Goal: Transaction & Acquisition: Purchase product/service

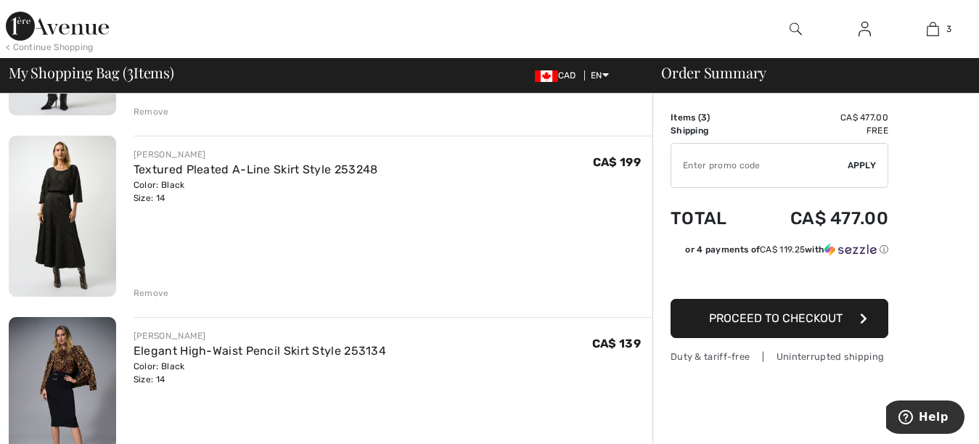
scroll to position [230, 0]
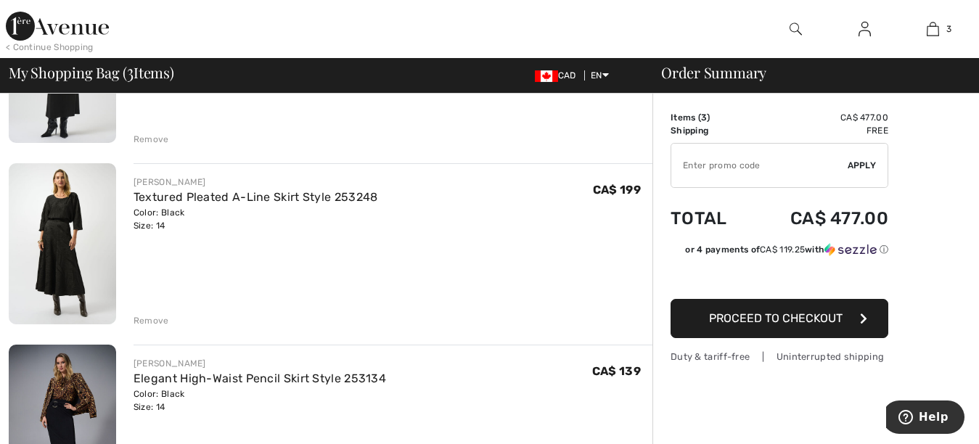
click at [46, 274] on img at bounding box center [62, 243] width 107 height 160
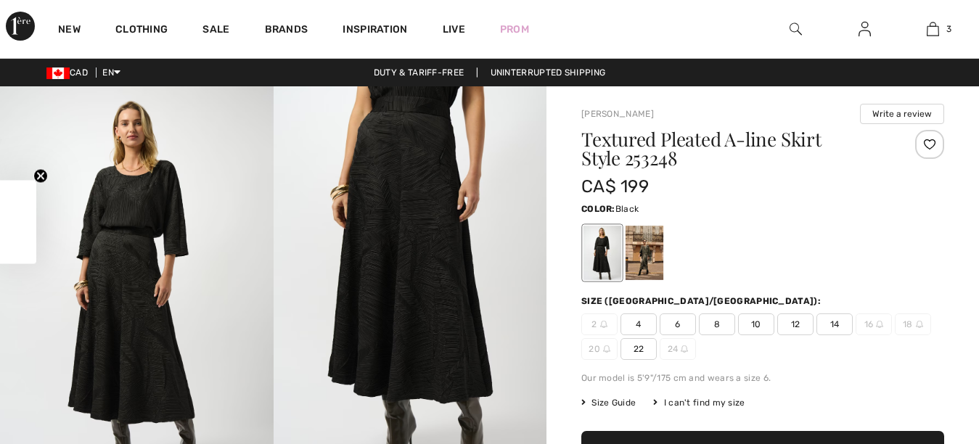
click at [397, 232] on img at bounding box center [411, 290] width 274 height 409
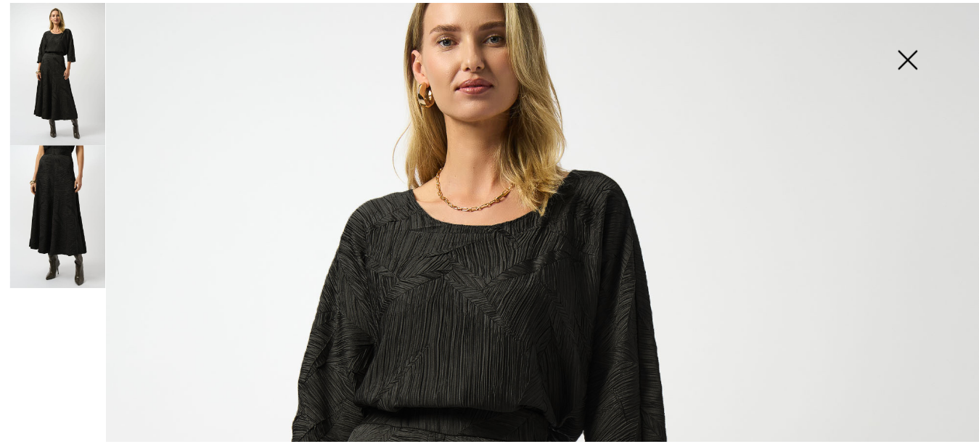
scroll to position [94, 0]
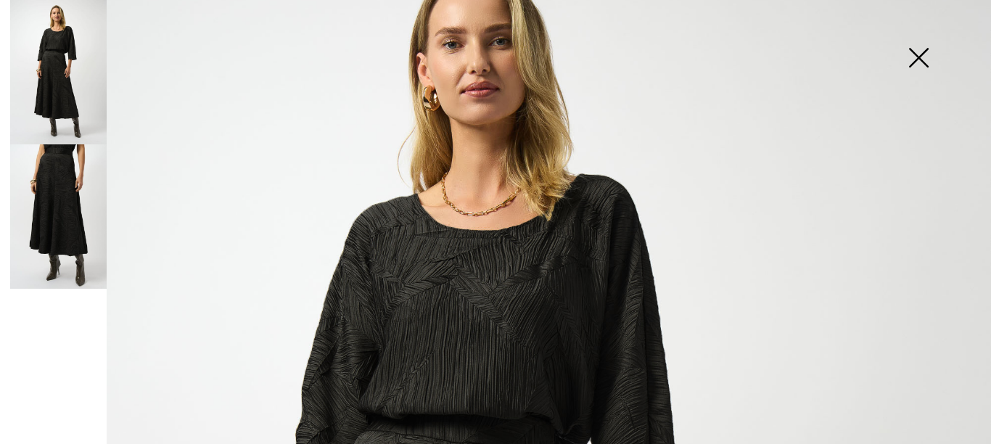
click at [912, 58] on img at bounding box center [918, 59] width 73 height 75
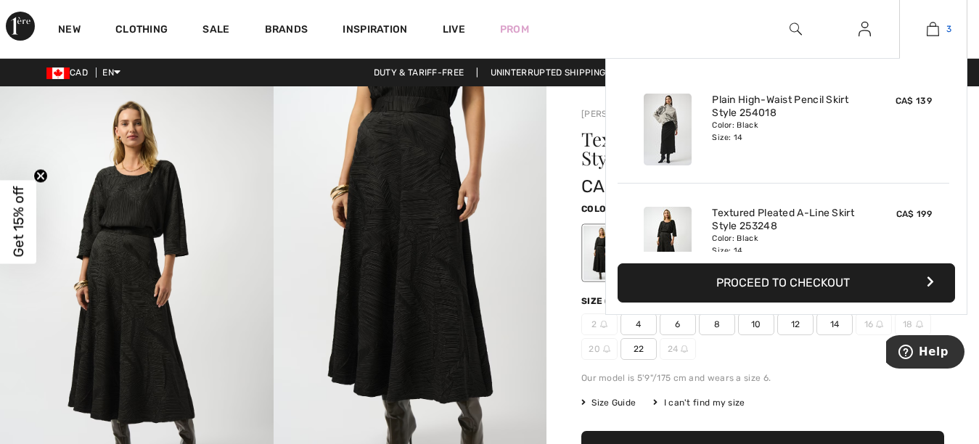
click at [934, 25] on img at bounding box center [933, 28] width 12 height 17
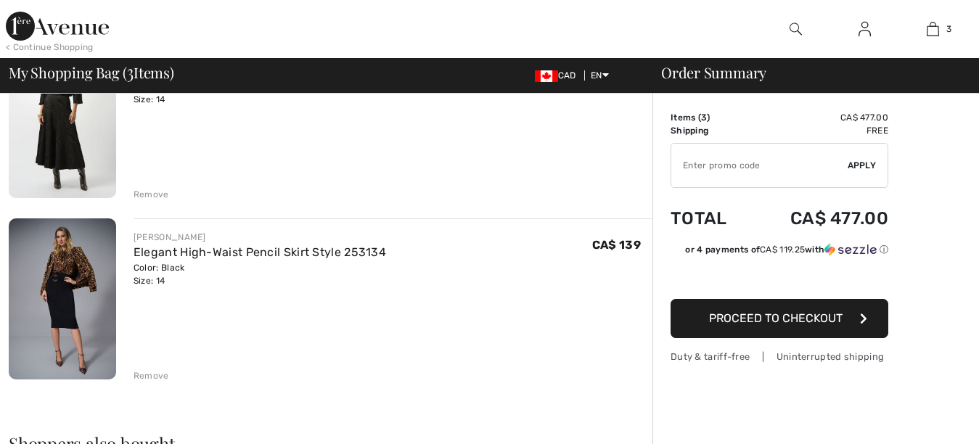
click at [32, 298] on img at bounding box center [62, 298] width 107 height 161
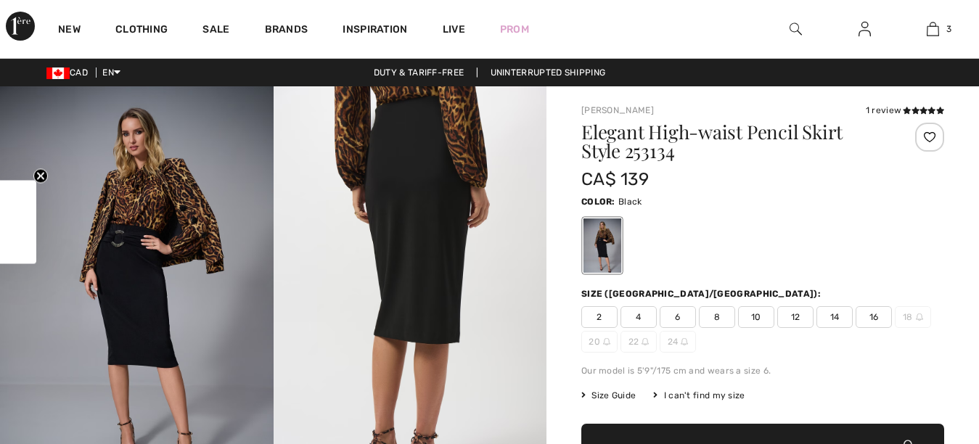
checkbox input "true"
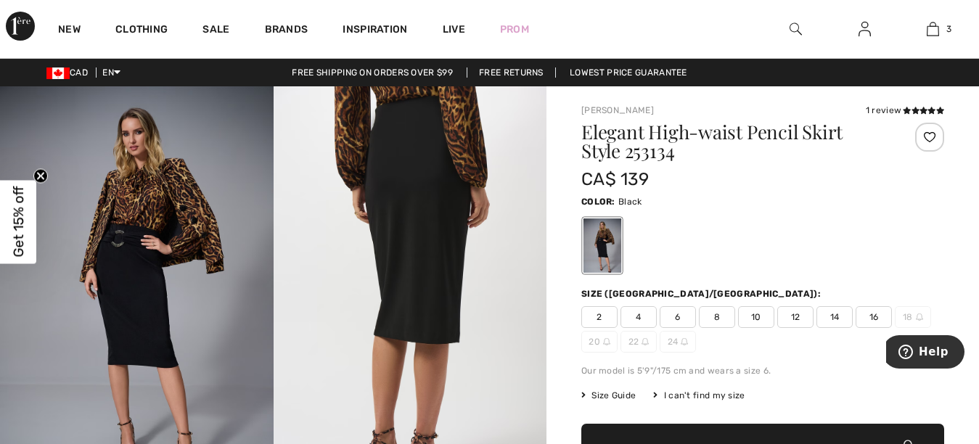
click at [421, 167] on img at bounding box center [411, 290] width 274 height 409
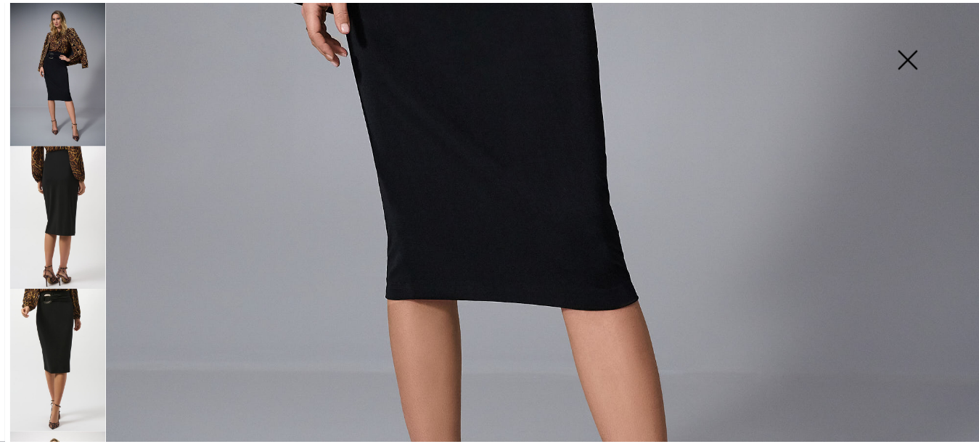
scroll to position [712, 0]
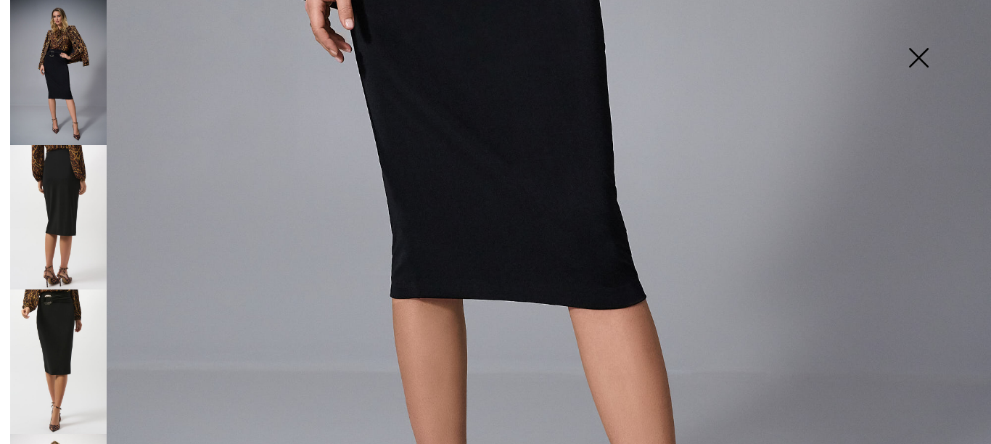
click at [51, 331] on img at bounding box center [58, 362] width 97 height 144
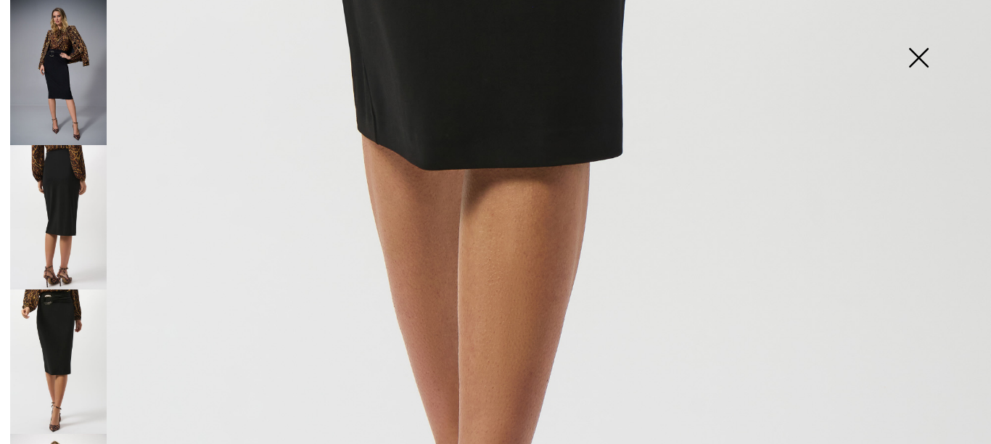
click at [54, 204] on img at bounding box center [58, 217] width 97 height 144
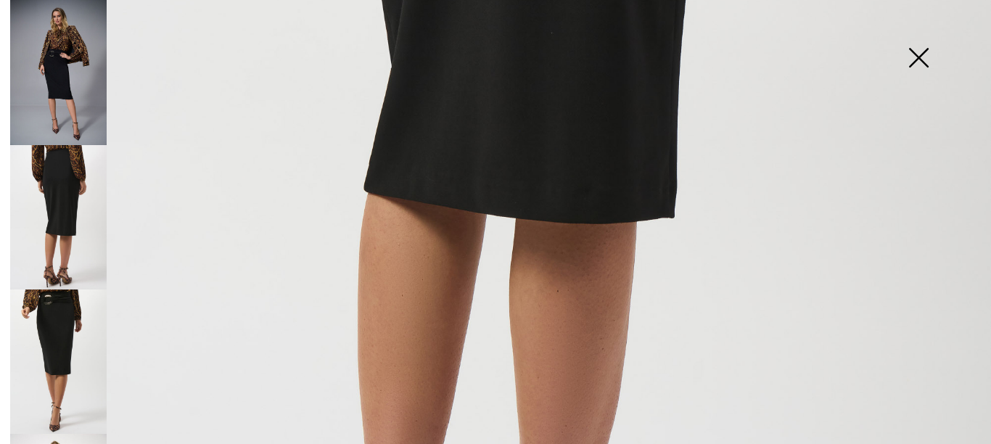
click at [60, 73] on img at bounding box center [58, 72] width 97 height 145
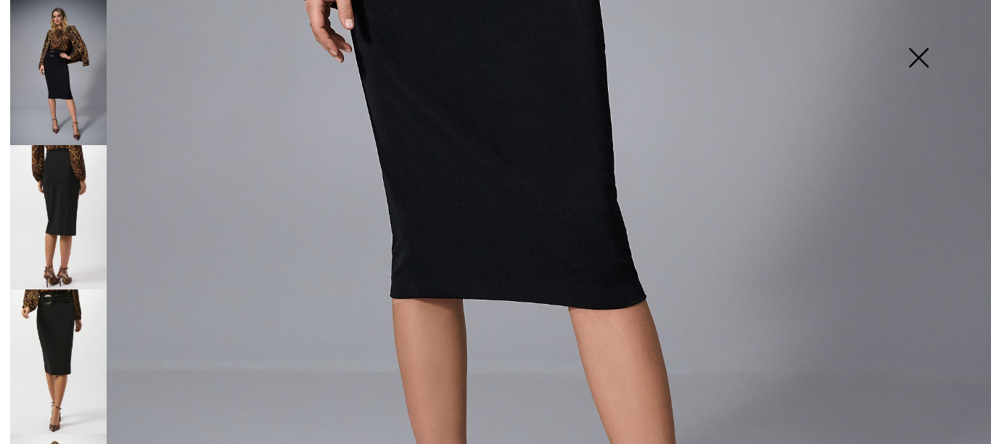
click at [919, 56] on img at bounding box center [918, 59] width 73 height 75
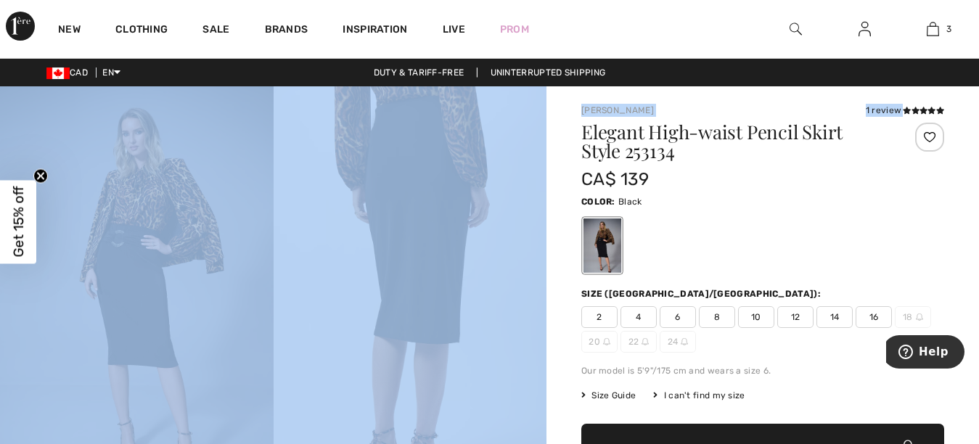
drag, startPoint x: 972, startPoint y: 78, endPoint x: 973, endPoint y: 87, distance: 9.5
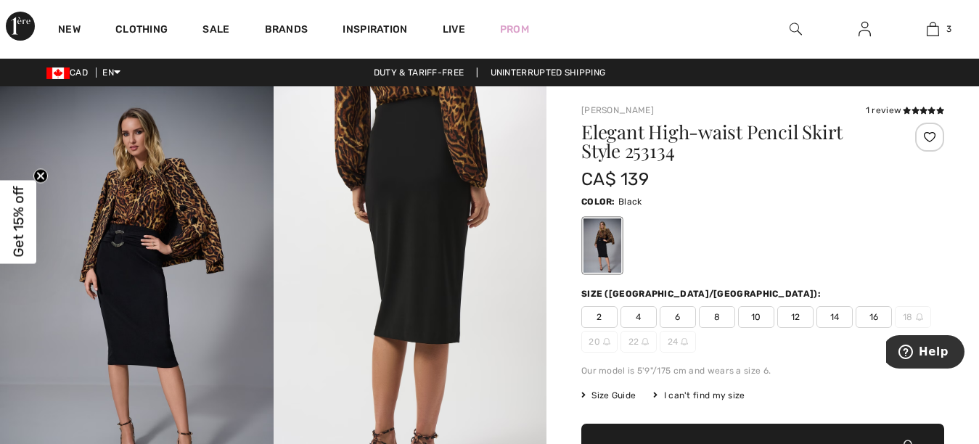
click at [600, 237] on div at bounding box center [602, 245] width 38 height 54
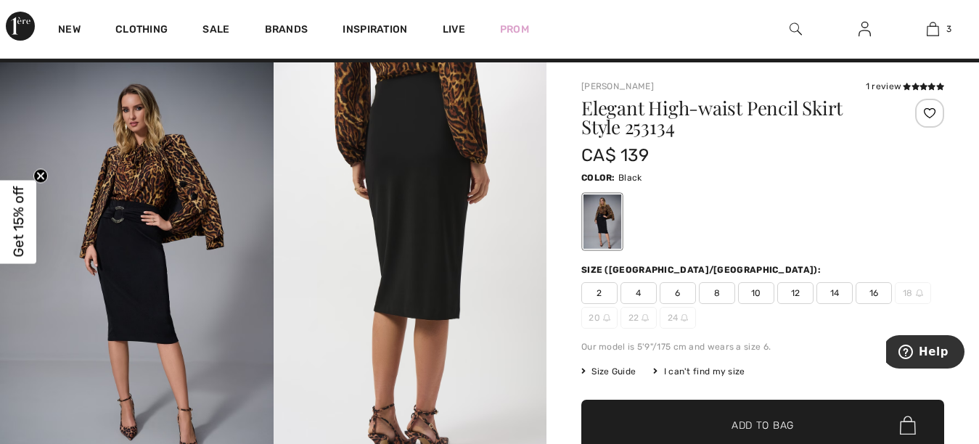
scroll to position [0, 0]
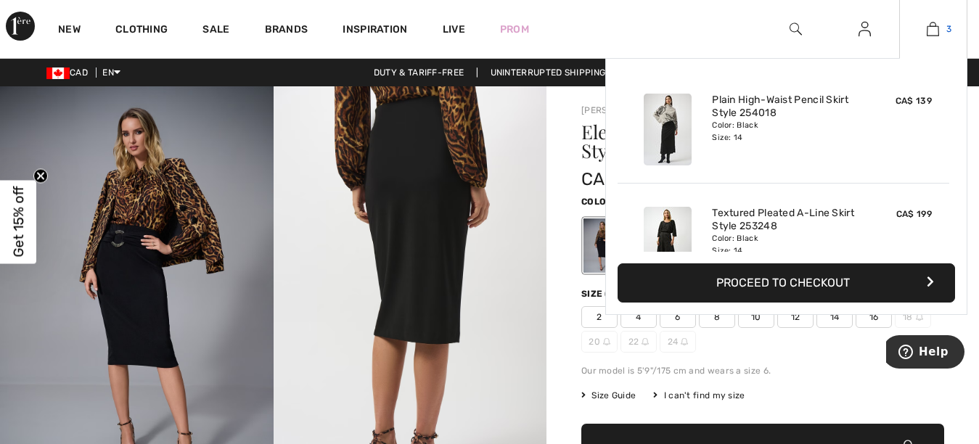
click at [930, 30] on img at bounding box center [933, 28] width 12 height 17
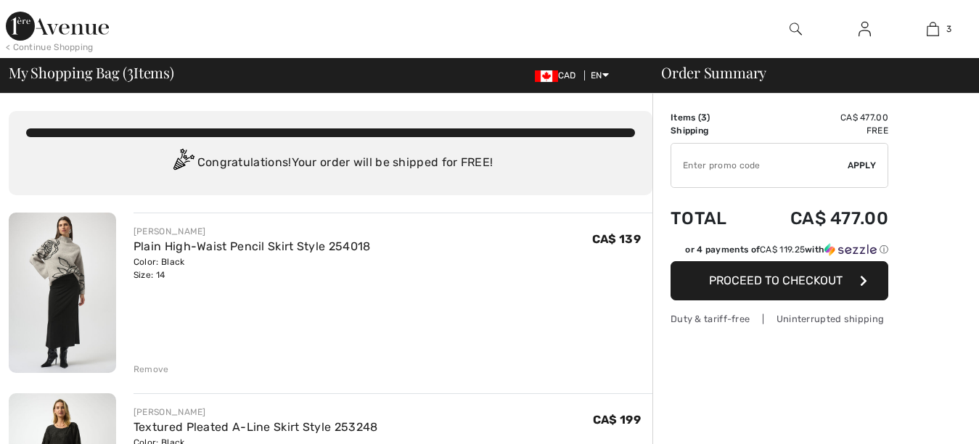
click at [44, 315] on img at bounding box center [62, 293] width 107 height 160
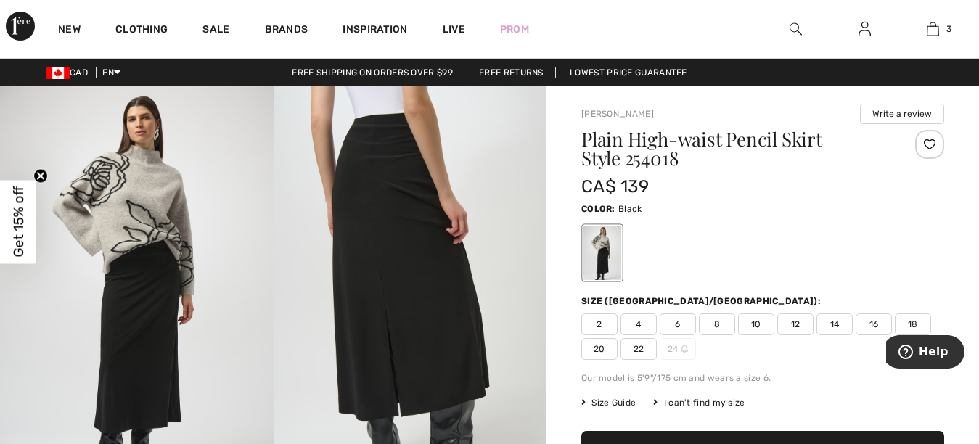
click at [410, 259] on img at bounding box center [411, 290] width 274 height 409
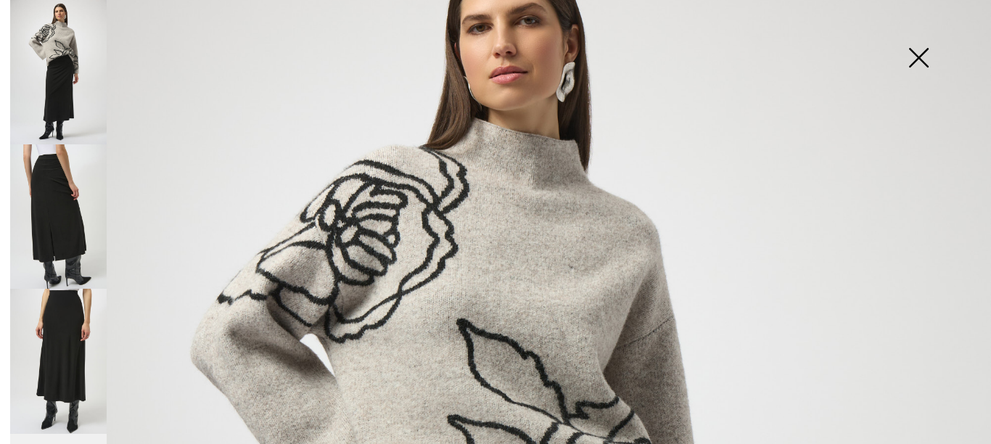
scroll to position [99, 0]
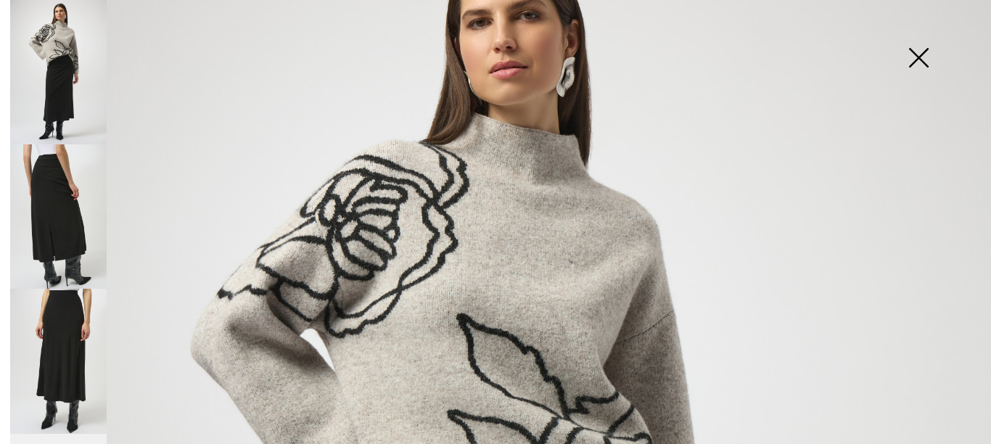
click at [63, 332] on img at bounding box center [58, 361] width 97 height 144
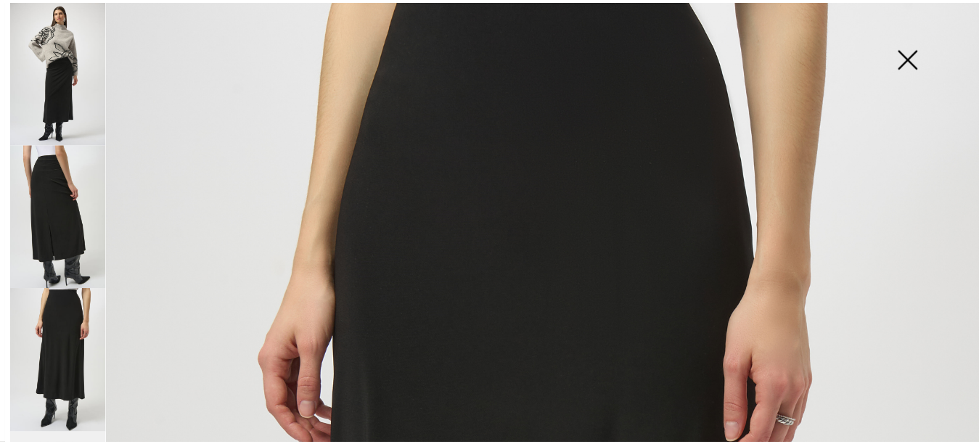
scroll to position [0, 0]
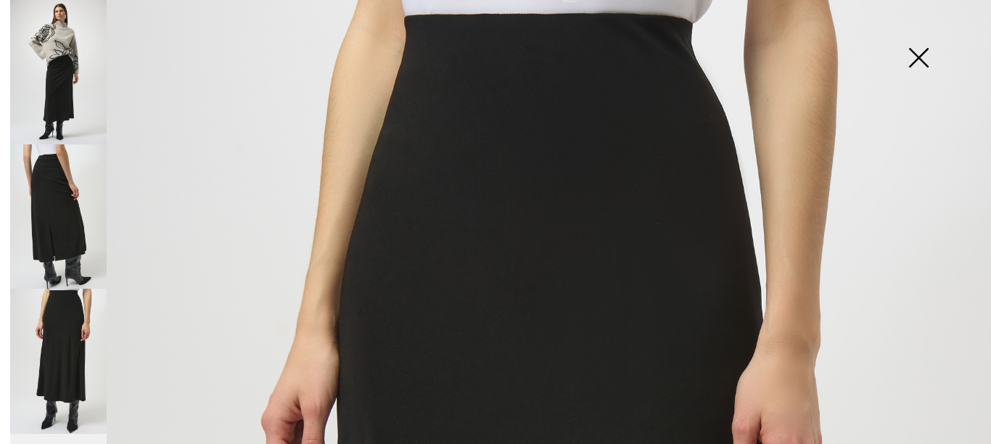
click at [919, 51] on img at bounding box center [918, 59] width 73 height 75
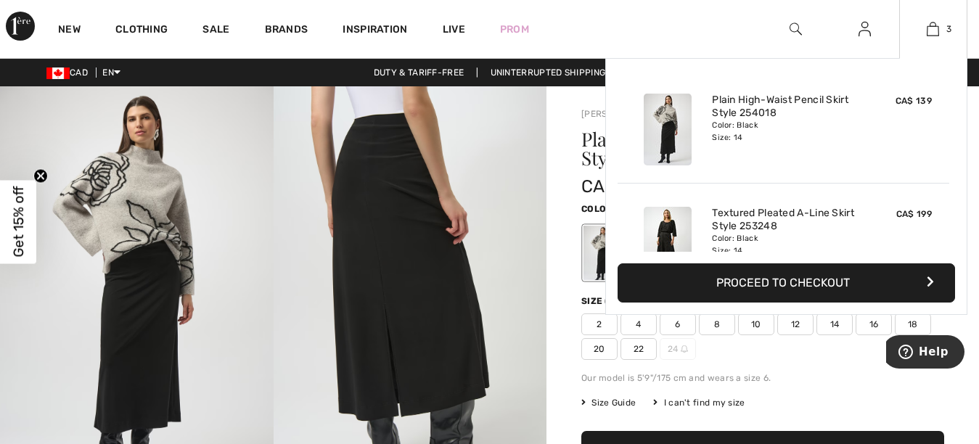
click at [681, 134] on img at bounding box center [668, 130] width 48 height 72
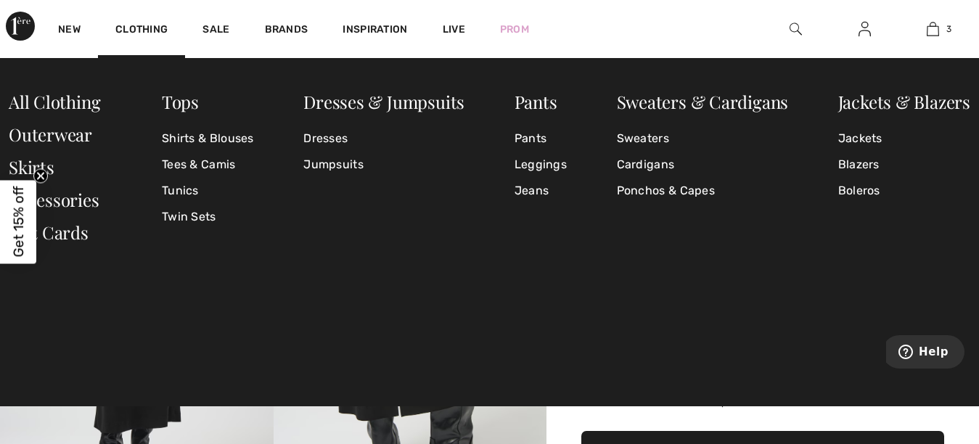
click at [145, 4] on div "Clothing" at bounding box center [141, 29] width 87 height 58
click at [628, 138] on link "Sweaters" at bounding box center [703, 139] width 172 height 26
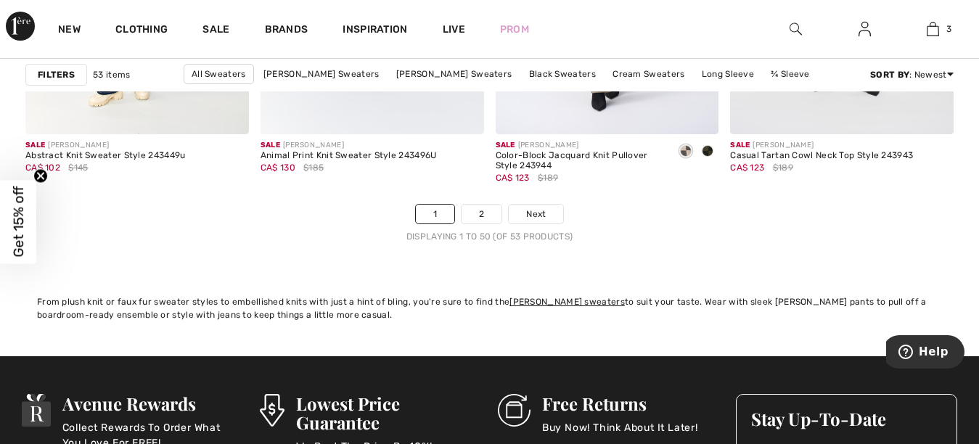
scroll to position [6373, 0]
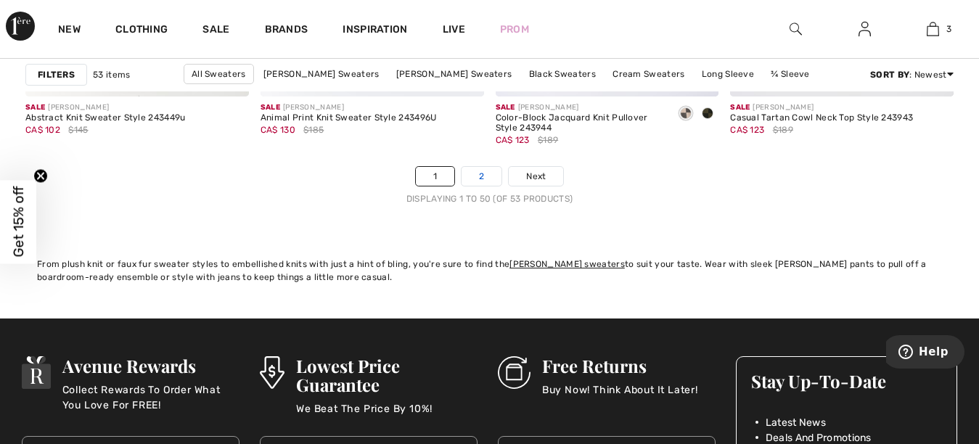
click at [476, 176] on link "2" at bounding box center [482, 176] width 40 height 19
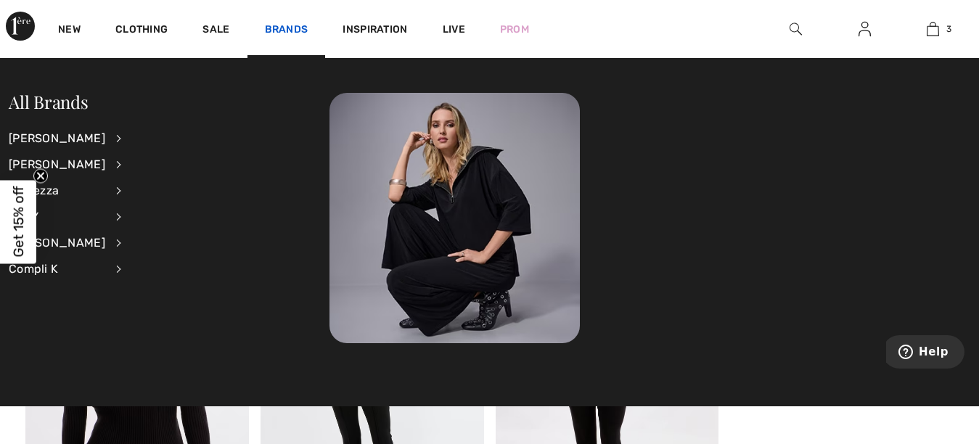
click at [282, 23] on link "Brands" at bounding box center [287, 30] width 44 height 15
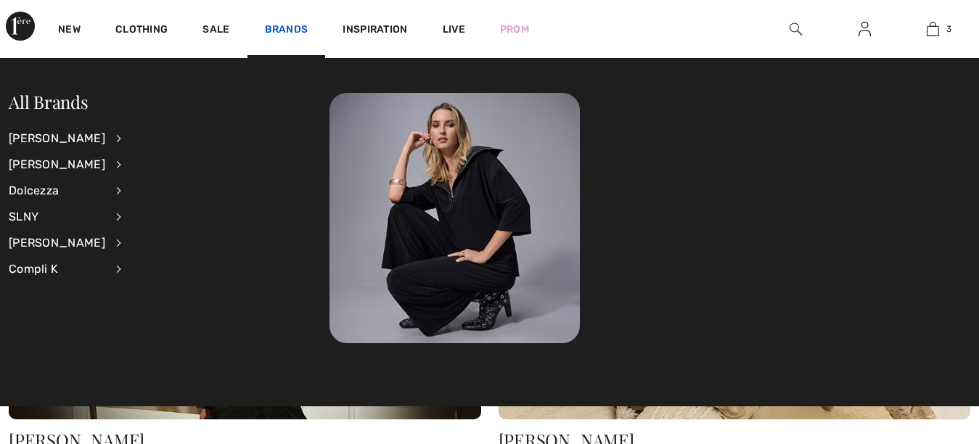
click at [280, 23] on link "Brands" at bounding box center [287, 30] width 44 height 15
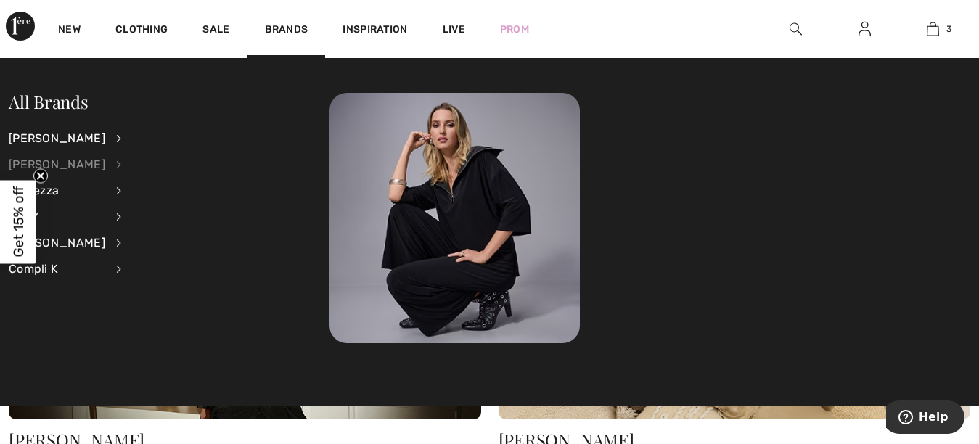
click at [51, 164] on div "[PERSON_NAME]" at bounding box center [57, 165] width 97 height 26
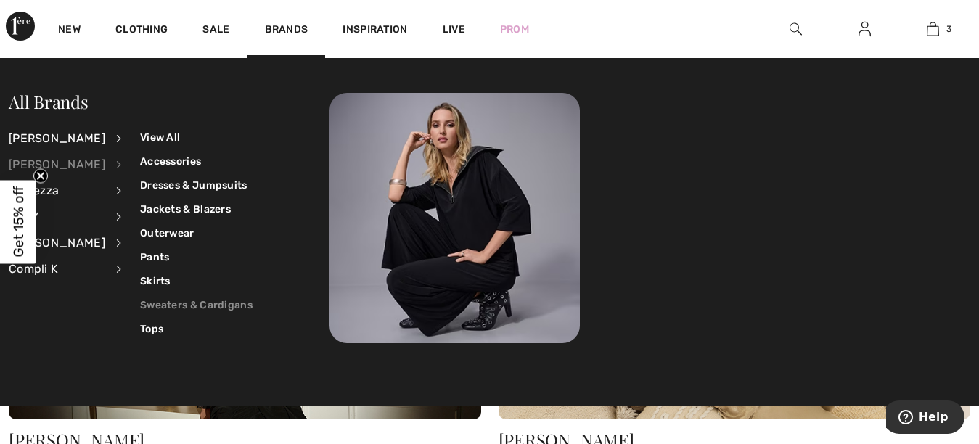
click at [163, 306] on link "Sweaters & Cardigans" at bounding box center [196, 305] width 112 height 24
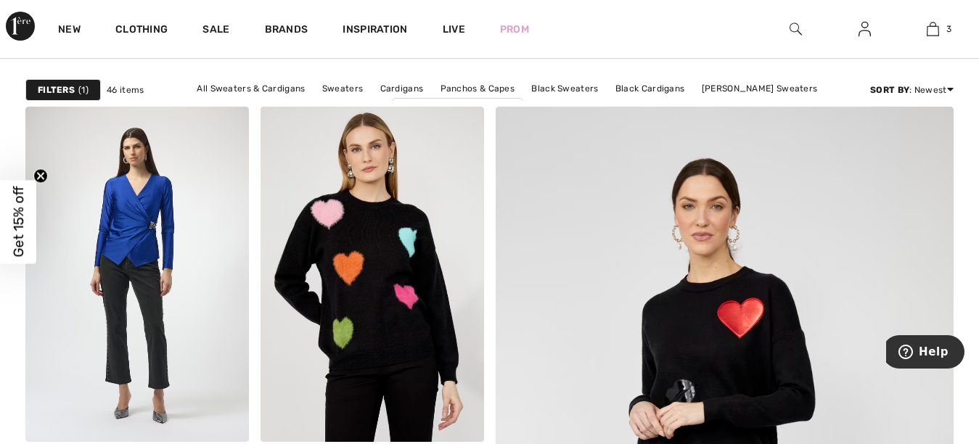
scroll to position [83, 0]
